Goal: Navigation & Orientation: Find specific page/section

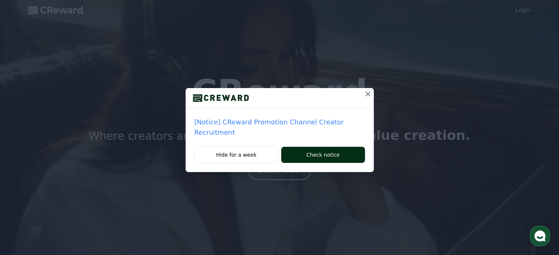
click at [319, 147] on button "Check notice" at bounding box center [322, 155] width 83 height 16
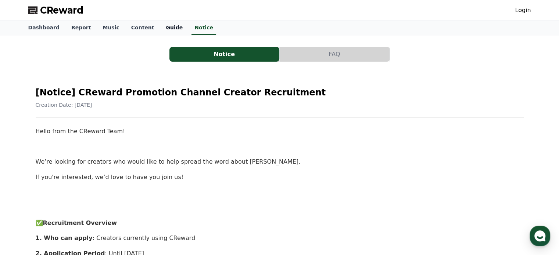
click at [160, 30] on link "Guide" at bounding box center [174, 28] width 29 height 14
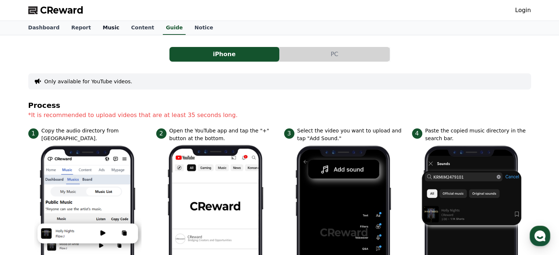
click at [100, 29] on link "Music" at bounding box center [111, 28] width 28 height 14
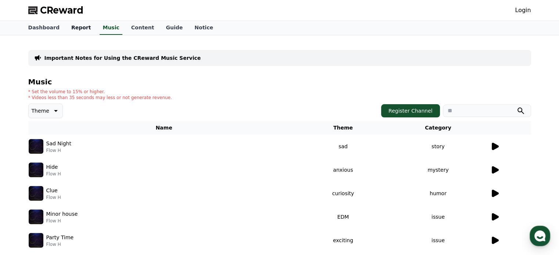
click at [73, 28] on link "Report" at bounding box center [81, 28] width 32 height 14
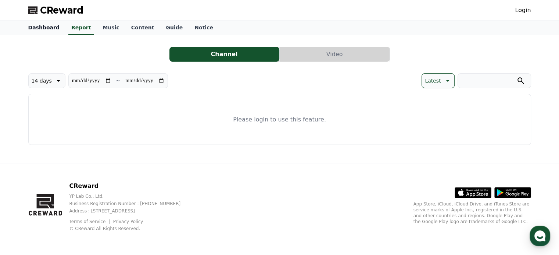
click at [44, 26] on link "Dashboard" at bounding box center [43, 28] width 43 height 14
